Goal: Task Accomplishment & Management: Complete application form

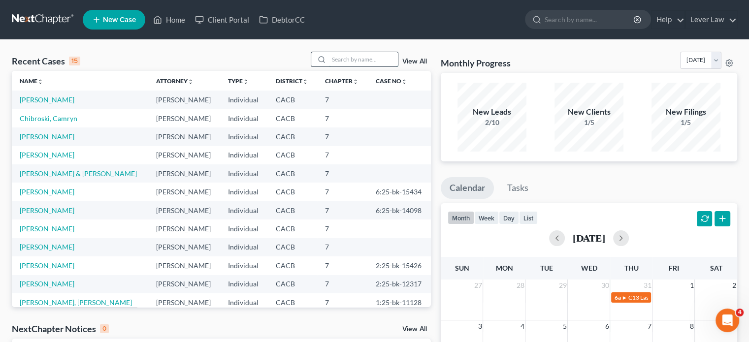
click at [375, 59] on input "search" at bounding box center [363, 59] width 69 height 14
type input "freeman"
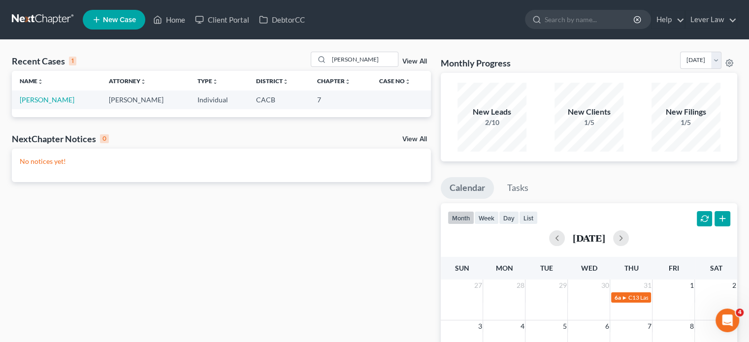
click at [41, 91] on td "[PERSON_NAME]" at bounding box center [56, 100] width 89 height 18
click at [40, 96] on link "[PERSON_NAME]" at bounding box center [47, 99] width 55 height 8
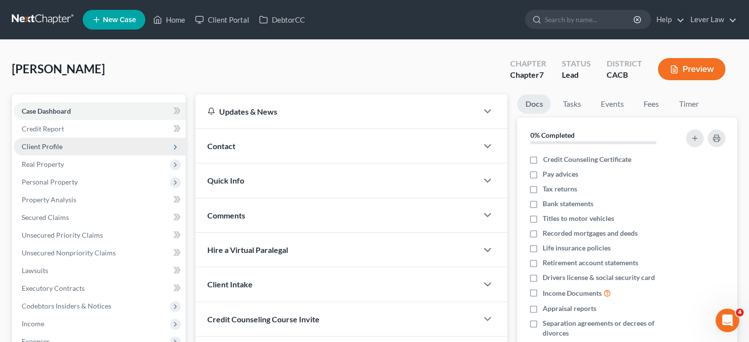
click at [97, 147] on span "Client Profile" at bounding box center [100, 147] width 172 height 18
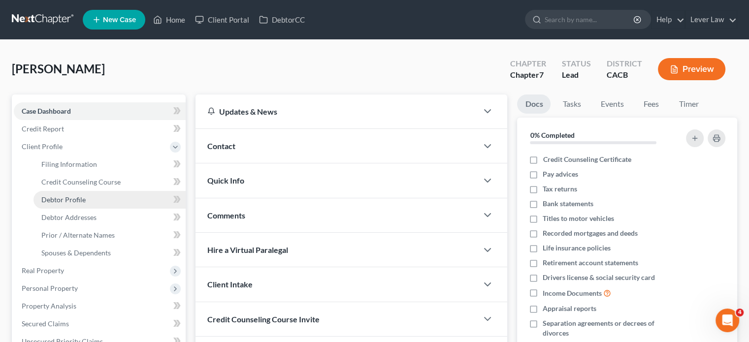
click at [63, 201] on span "Debtor Profile" at bounding box center [63, 199] width 44 height 8
select select "0"
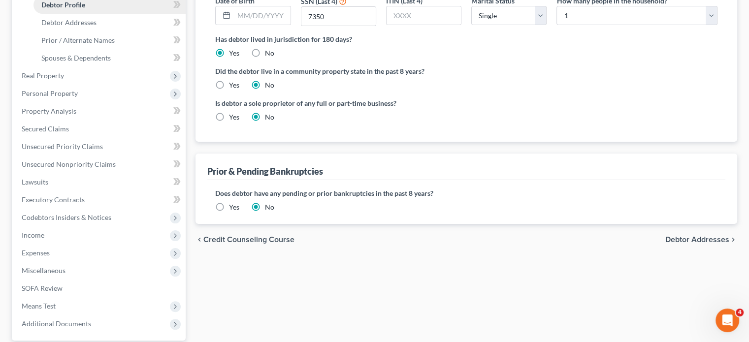
scroll to position [197, 0]
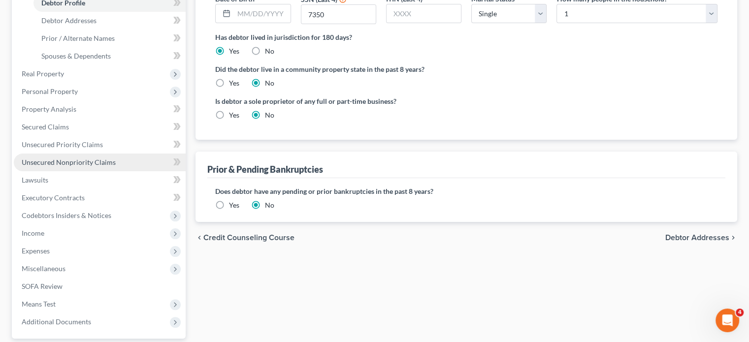
click at [77, 163] on span "Unsecured Nonpriority Claims" at bounding box center [69, 162] width 94 height 8
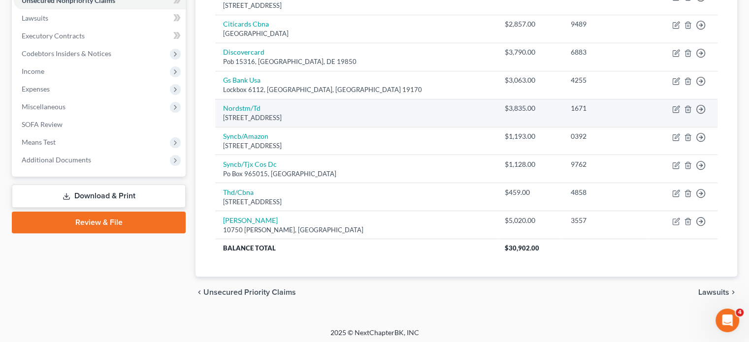
scroll to position [254, 0]
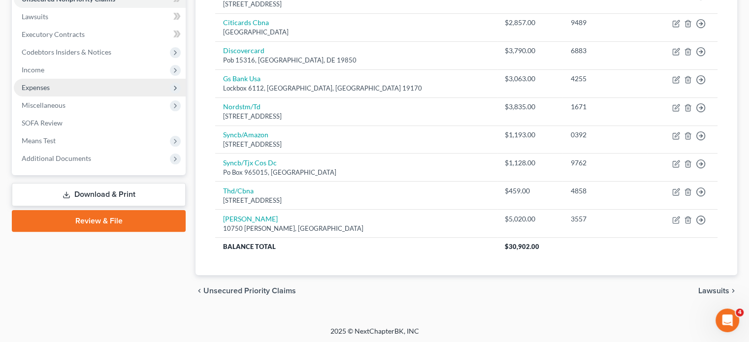
click at [69, 86] on span "Expenses" at bounding box center [100, 88] width 172 height 18
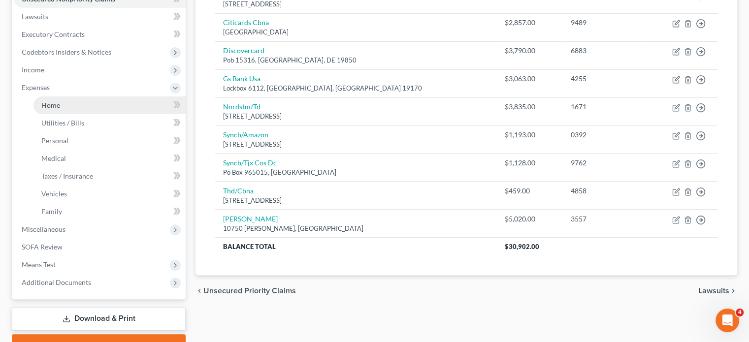
click at [61, 101] on link "Home" at bounding box center [109, 105] width 152 height 18
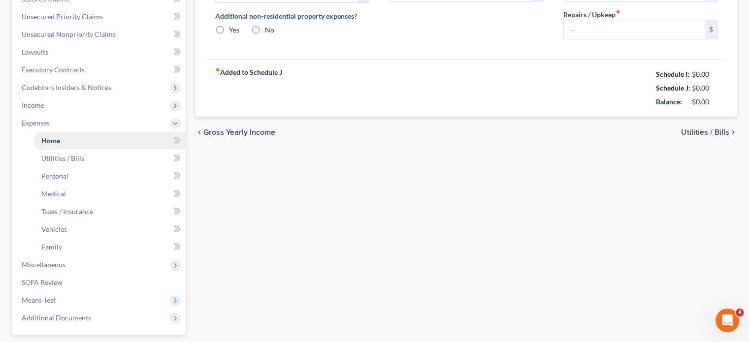
type input "1,564.00"
type input "0.00"
radio input "true"
type input "65.00"
type input "0.00"
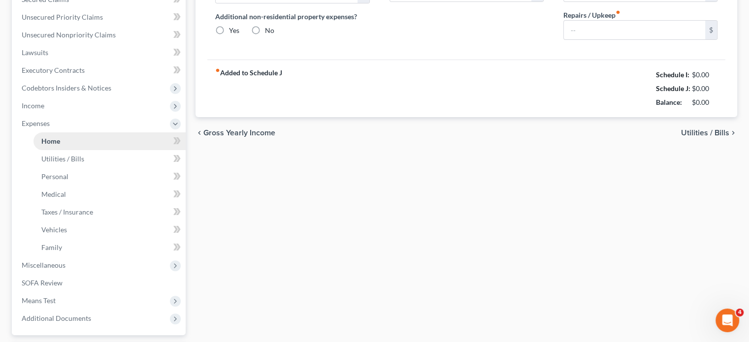
type input "0.00"
type input "200.00"
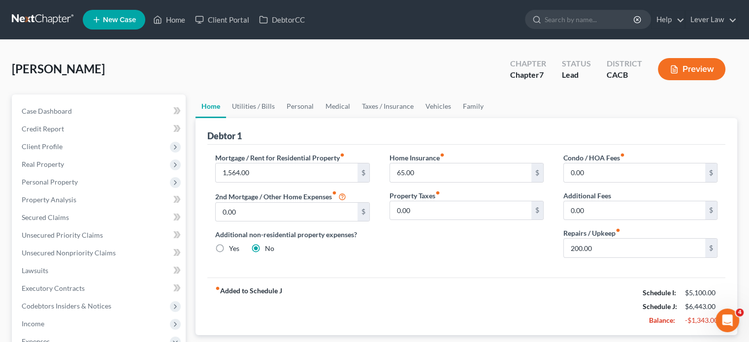
click at [47, 16] on link at bounding box center [43, 20] width 63 height 18
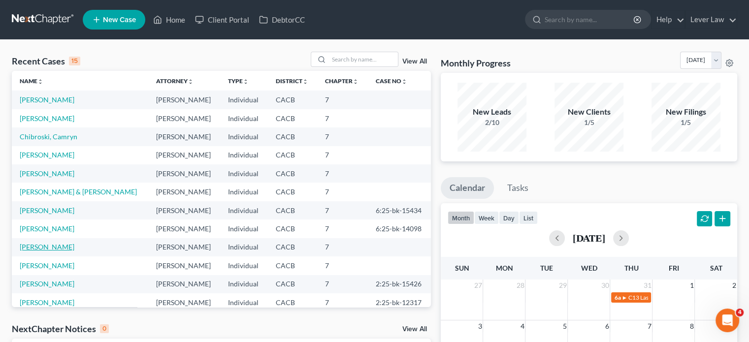
click at [67, 250] on link "[PERSON_NAME]" at bounding box center [47, 247] width 55 height 8
